Goal: Information Seeking & Learning: Learn about a topic

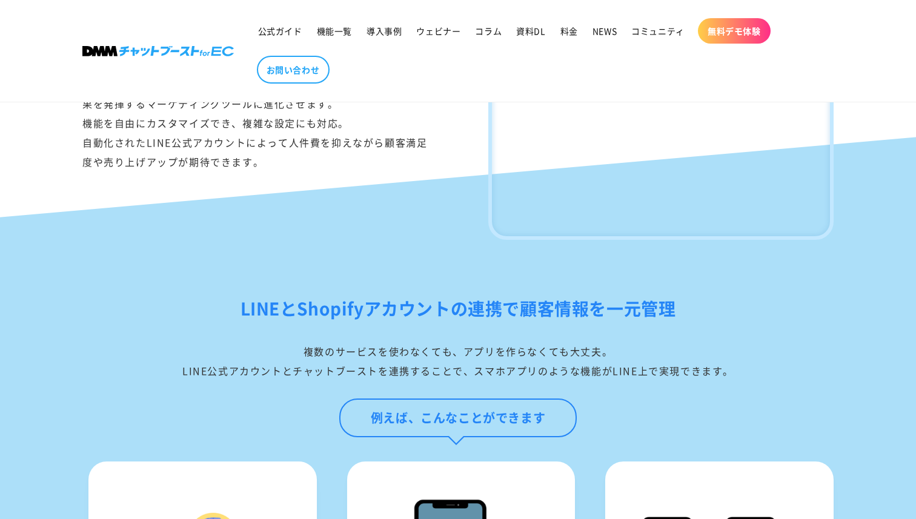
scroll to position [826, 0]
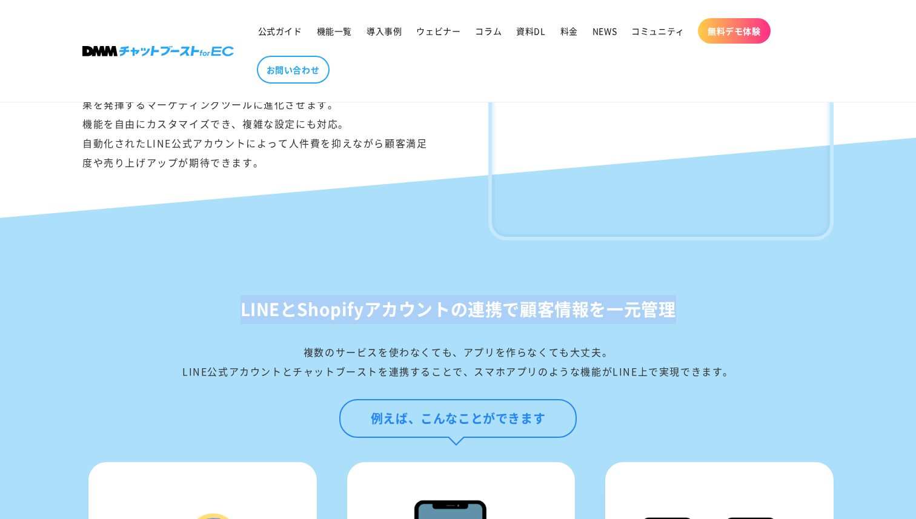
drag, startPoint x: 229, startPoint y: 329, endPoint x: 732, endPoint y: 339, distance: 502.8
click at [732, 324] on h2 "LINEとShopifyアカウントの連携で顧客情報を一元管理" at bounding box center [457, 309] width 751 height 29
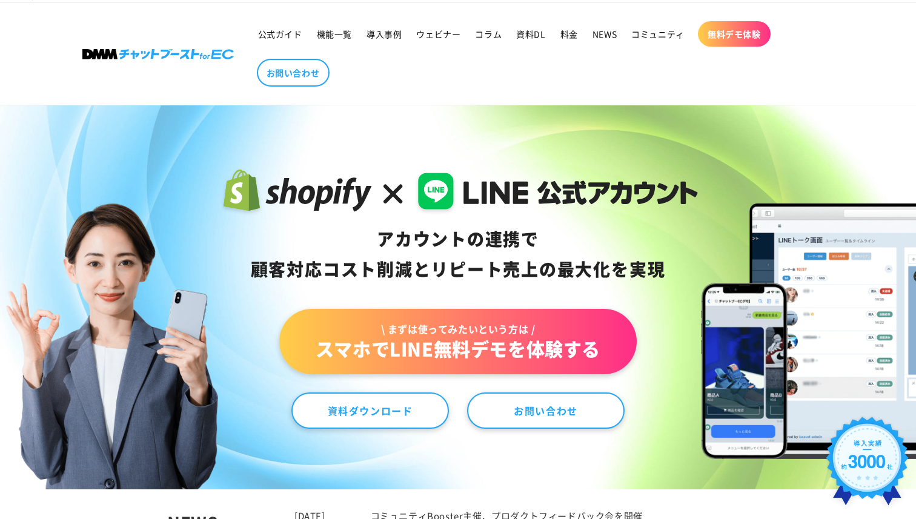
scroll to position [0, 0]
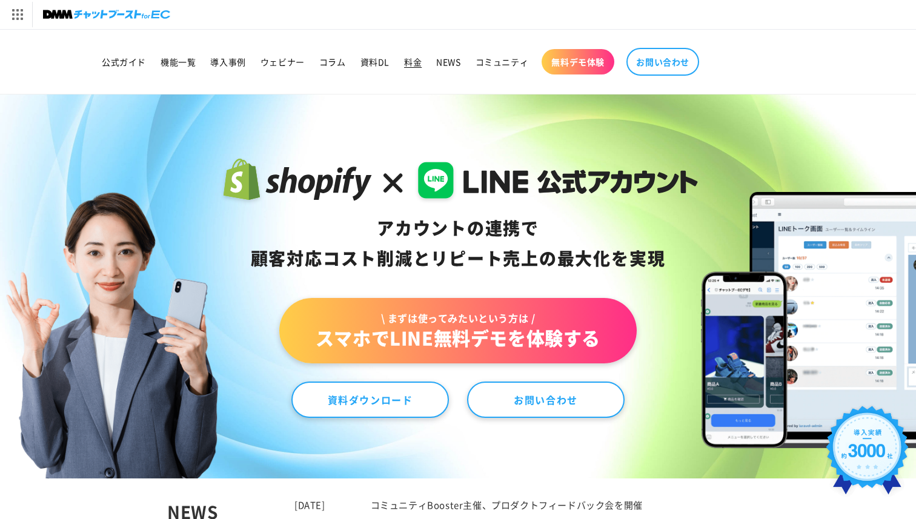
click at [417, 64] on span "料金" at bounding box center [413, 61] width 18 height 11
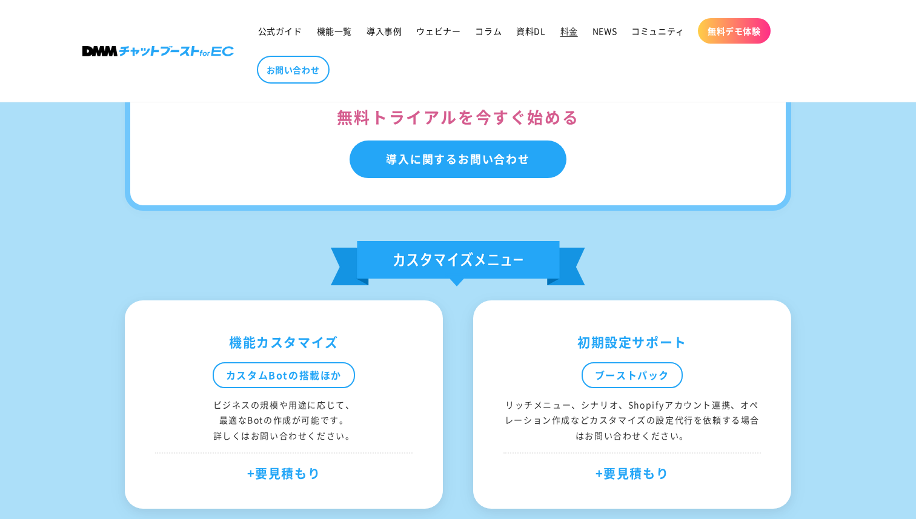
scroll to position [584, 0]
